Goal: Task Accomplishment & Management: Complete application form

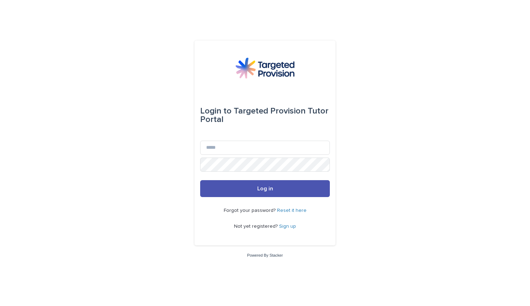
click at [254, 156] on div "Email" at bounding box center [265, 149] width 130 height 17
click at [250, 150] on input "Email" at bounding box center [265, 148] width 130 height 14
type input "**********"
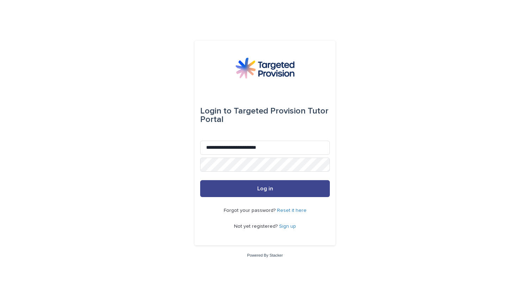
click at [252, 196] on button "Log in" at bounding box center [265, 188] width 130 height 17
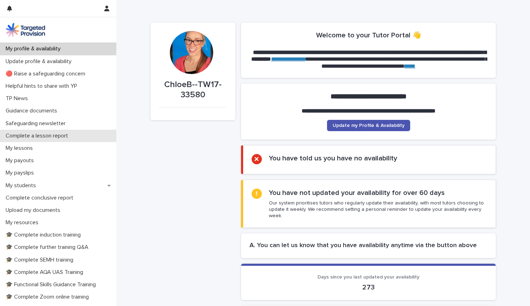
click at [35, 134] on p "Complete a lesson report" at bounding box center [38, 135] width 71 height 7
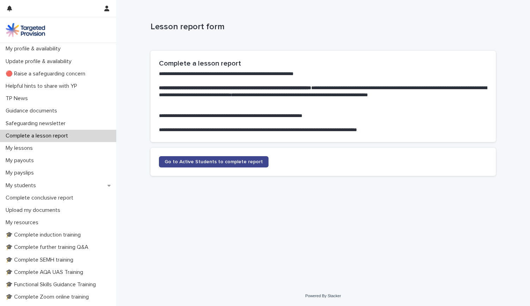
click at [193, 159] on span "Go to Active Students to complete report" at bounding box center [214, 161] width 98 height 5
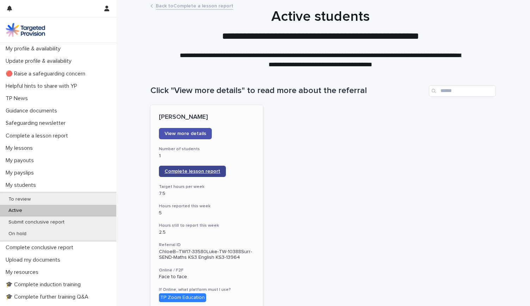
click at [184, 172] on span "Complete lesson report" at bounding box center [193, 171] width 56 height 5
